Goal: Navigation & Orientation: Find specific page/section

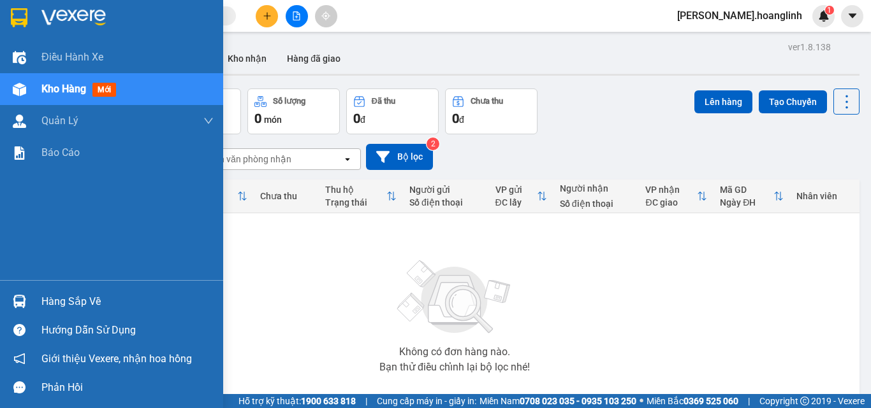
click at [71, 93] on span "Kho hàng" at bounding box center [63, 89] width 45 height 12
